Goal: Task Accomplishment & Management: Manage account settings

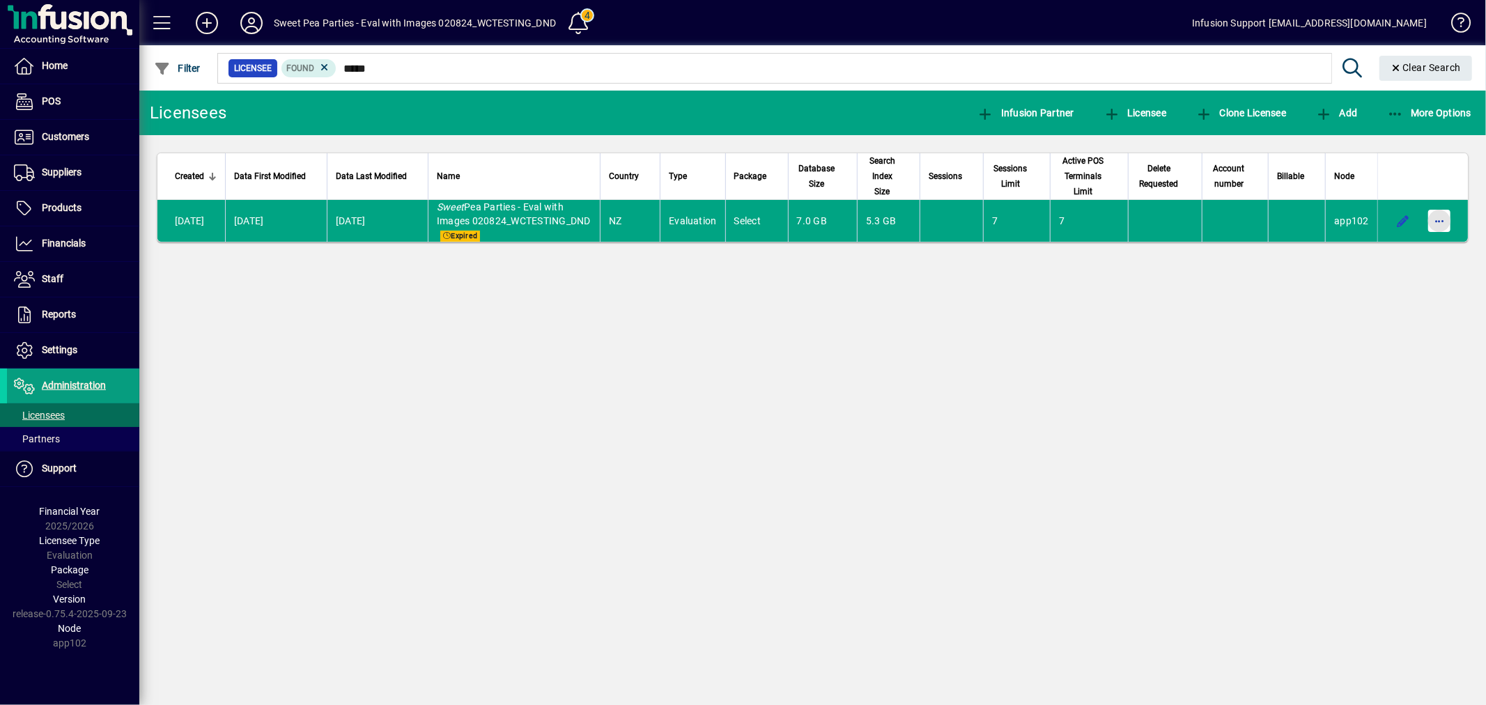
drag, startPoint x: 1440, startPoint y: 219, endPoint x: 1436, endPoint y: 229, distance: 10.6
click at [1438, 225] on span "button" at bounding box center [1439, 220] width 33 height 33
click at [1388, 255] on span "Request licensee be deleted" at bounding box center [1367, 257] width 145 height 17
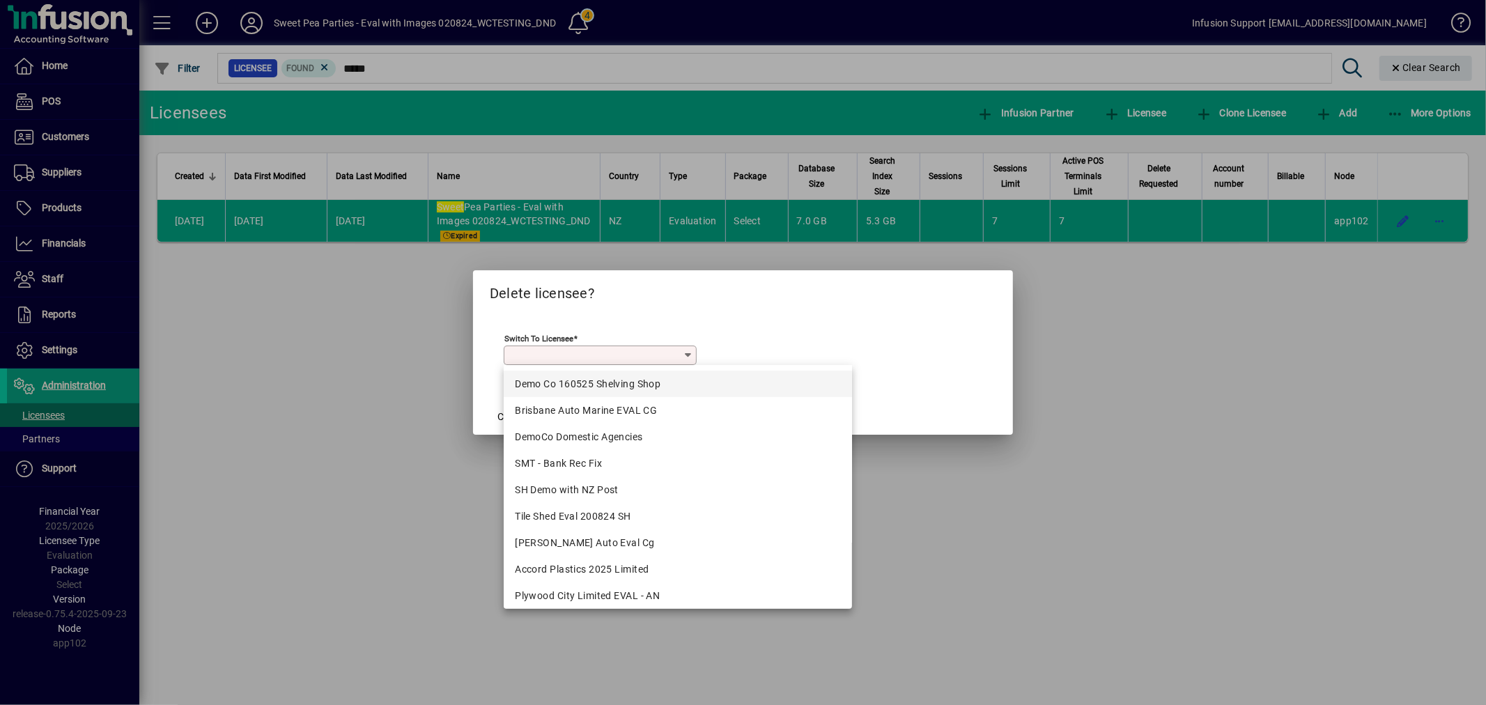
click at [587, 398] on mat-option "Brisbane Auto Marine EVAL CG" at bounding box center [678, 410] width 348 height 26
type input "**********"
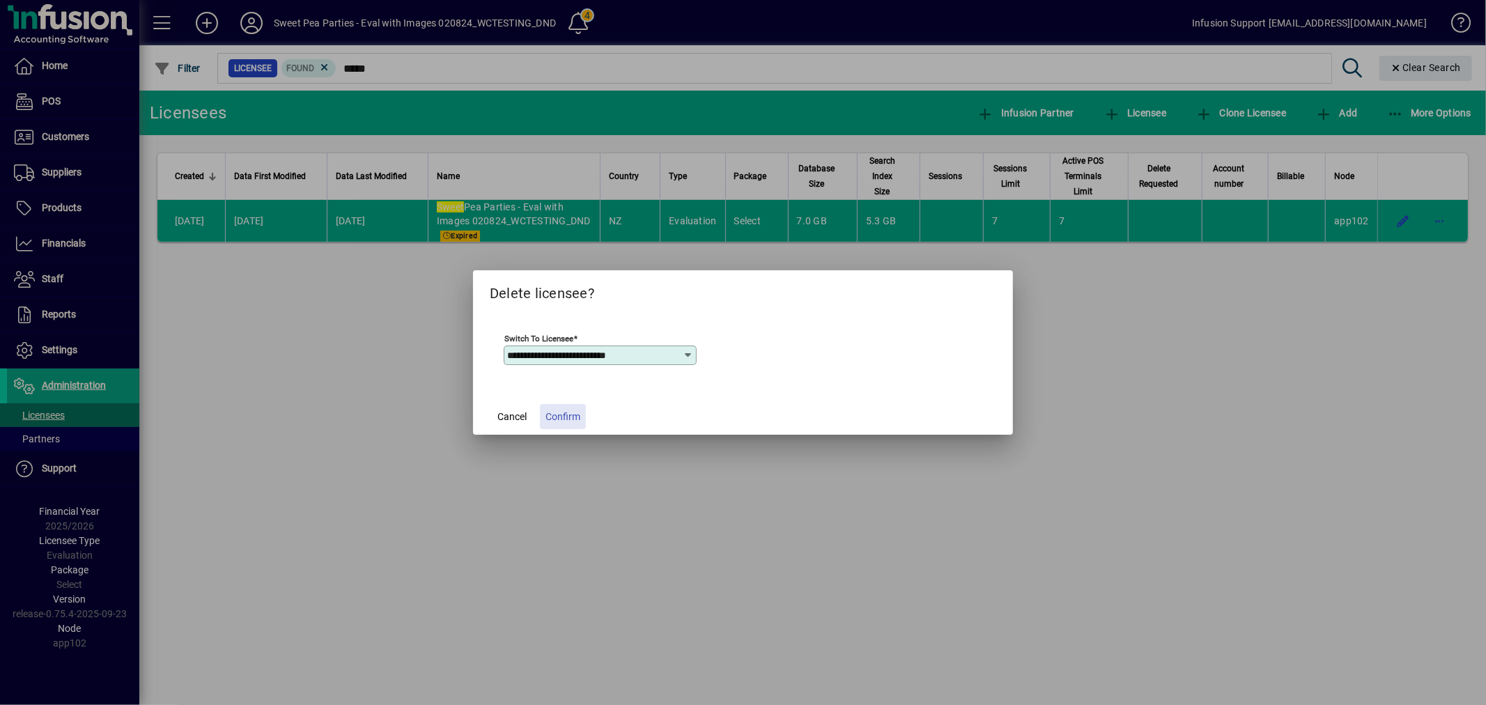
click at [562, 412] on span "Confirm" at bounding box center [563, 417] width 35 height 15
